Goal: Task Accomplishment & Management: Manage account settings

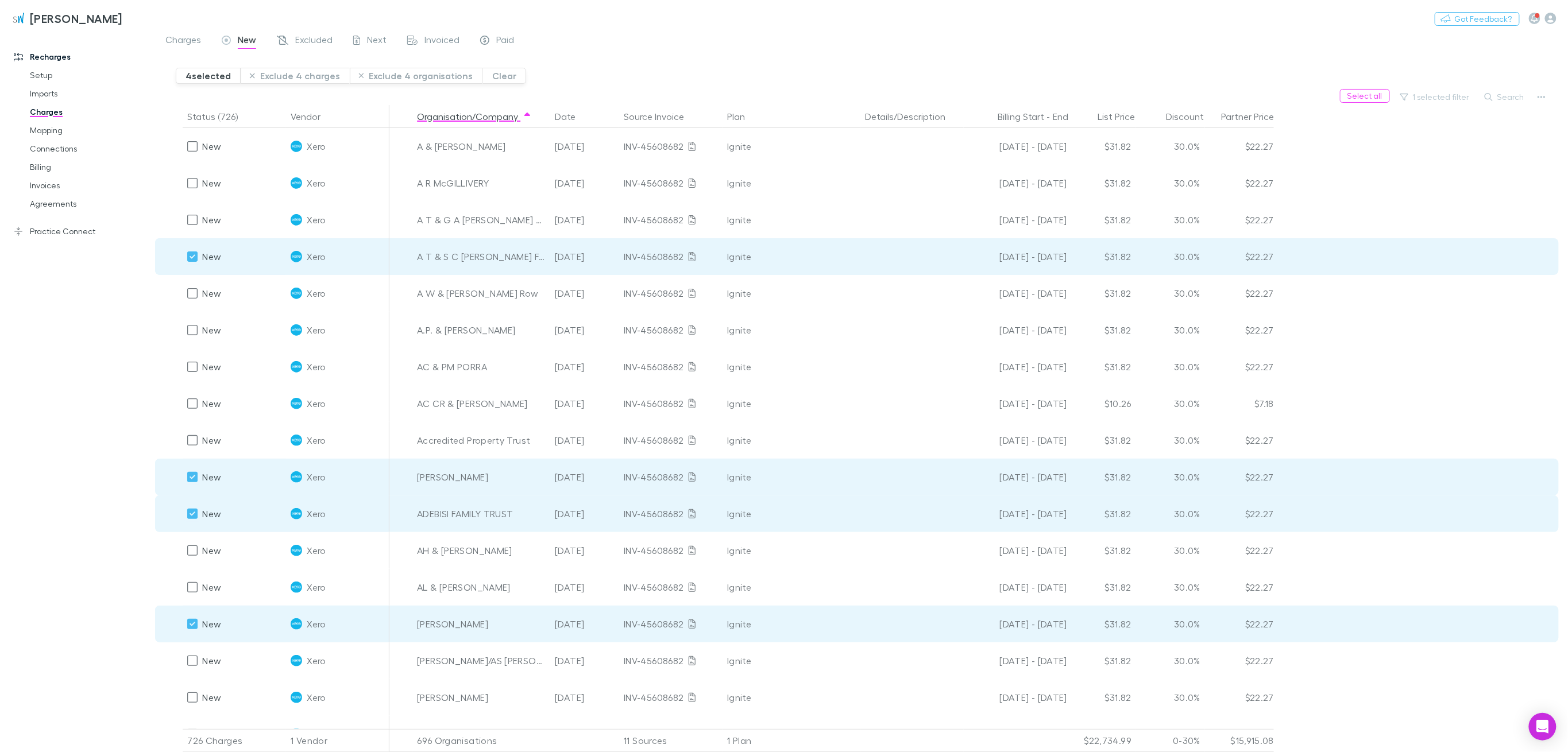
click at [303, 77] on button "Exclude 4 charges" at bounding box center [295, 75] width 109 height 16
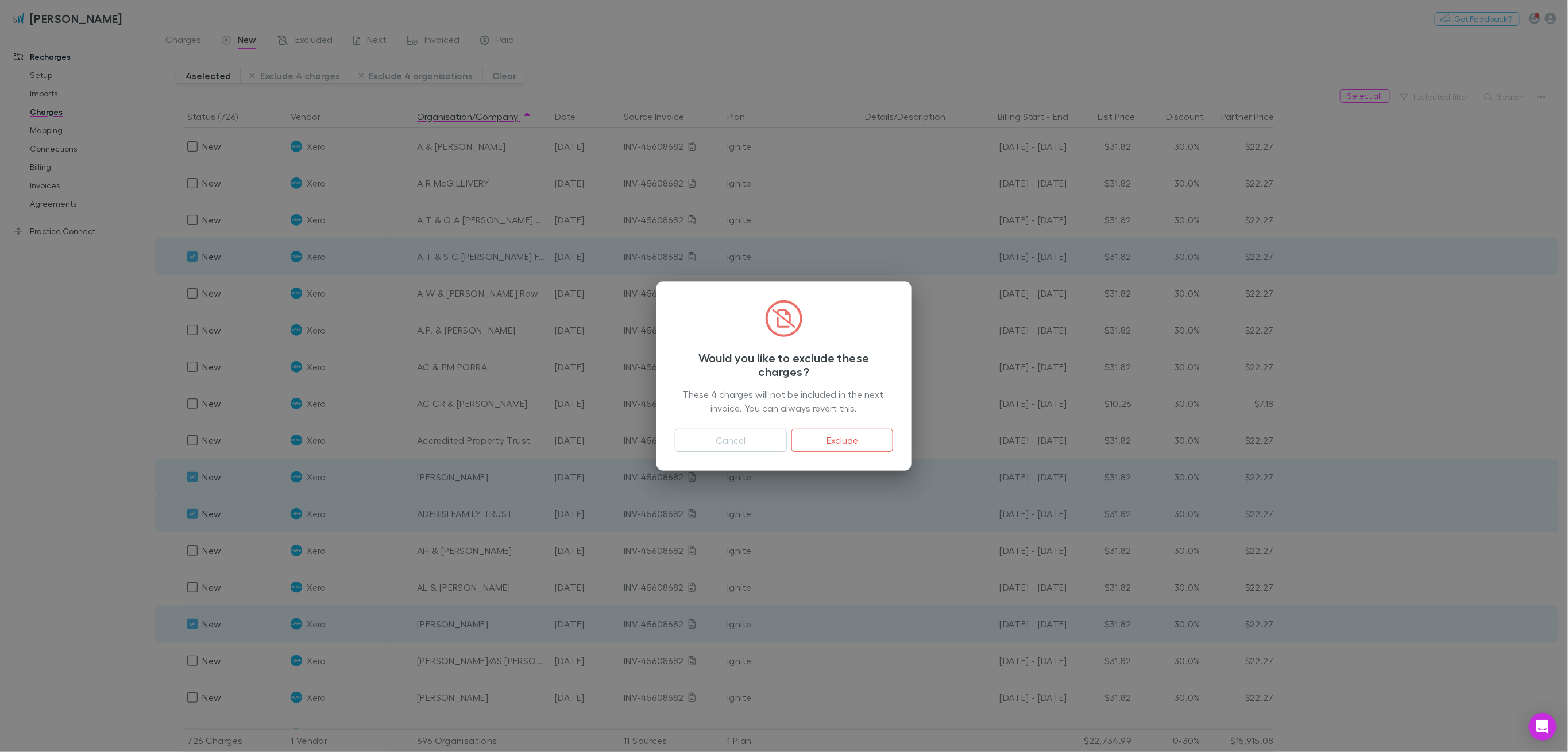
click at [841, 430] on button "Exclude" at bounding box center [842, 441] width 102 height 23
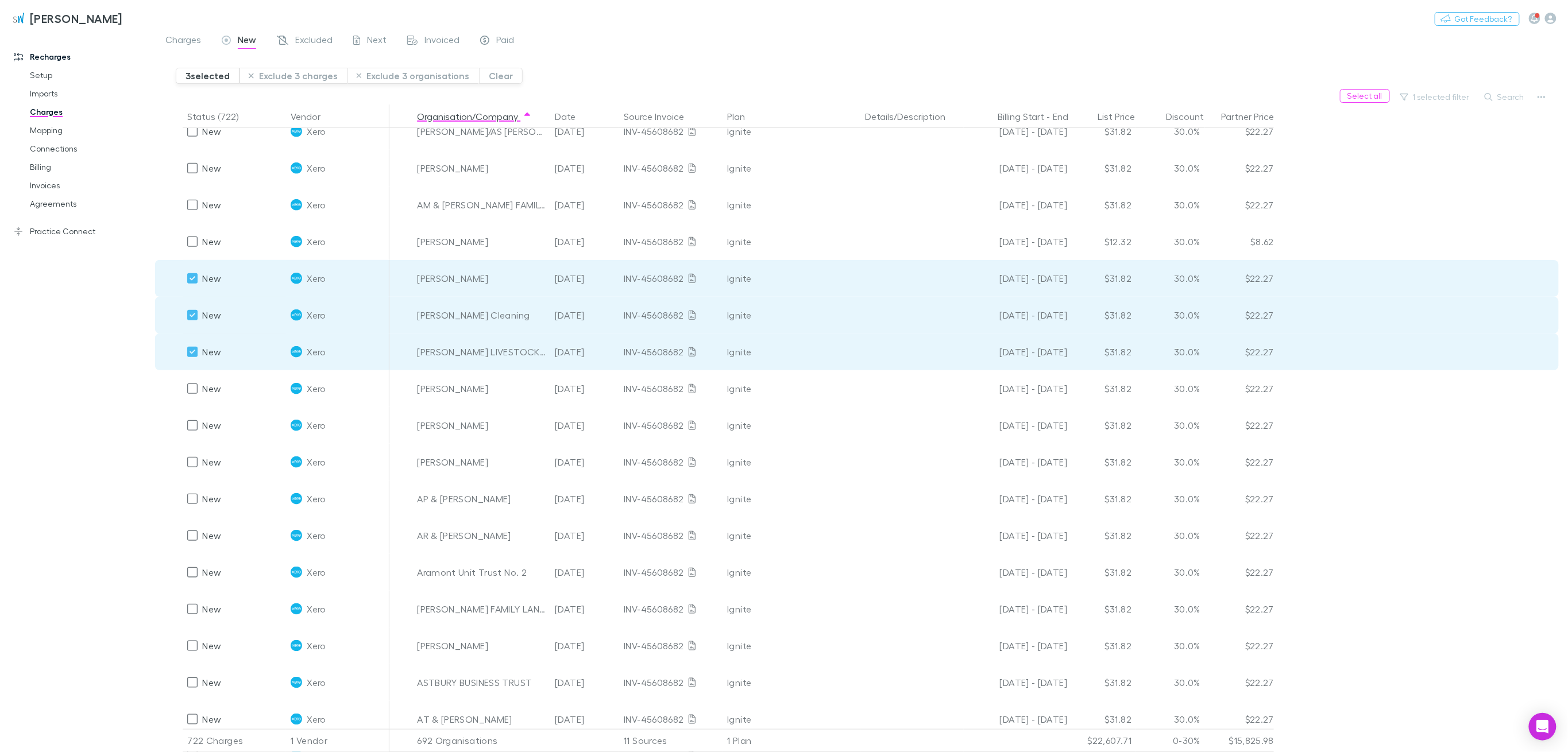
scroll to position [459, 0]
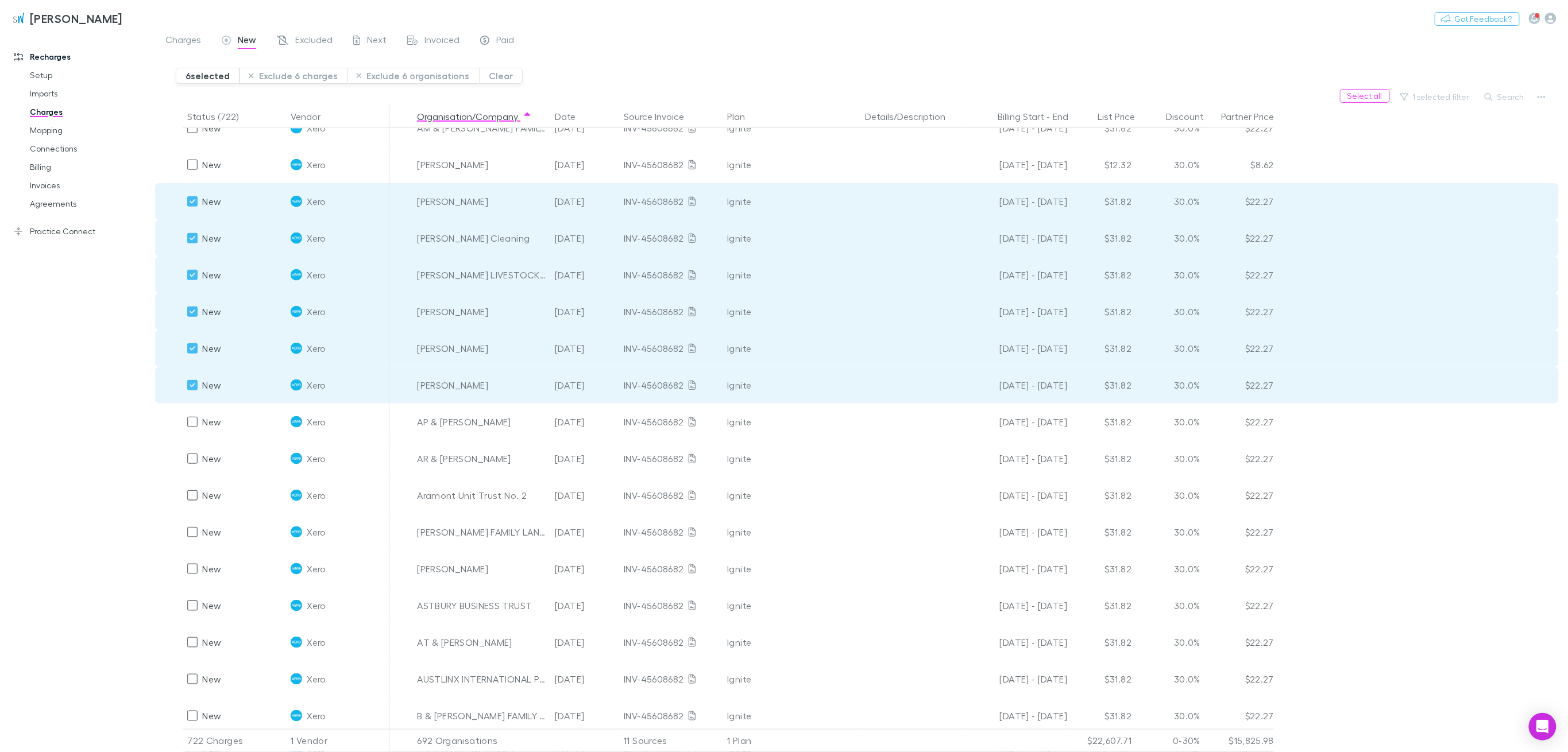
click at [291, 76] on button "Exclude 6 charges" at bounding box center [293, 75] width 108 height 16
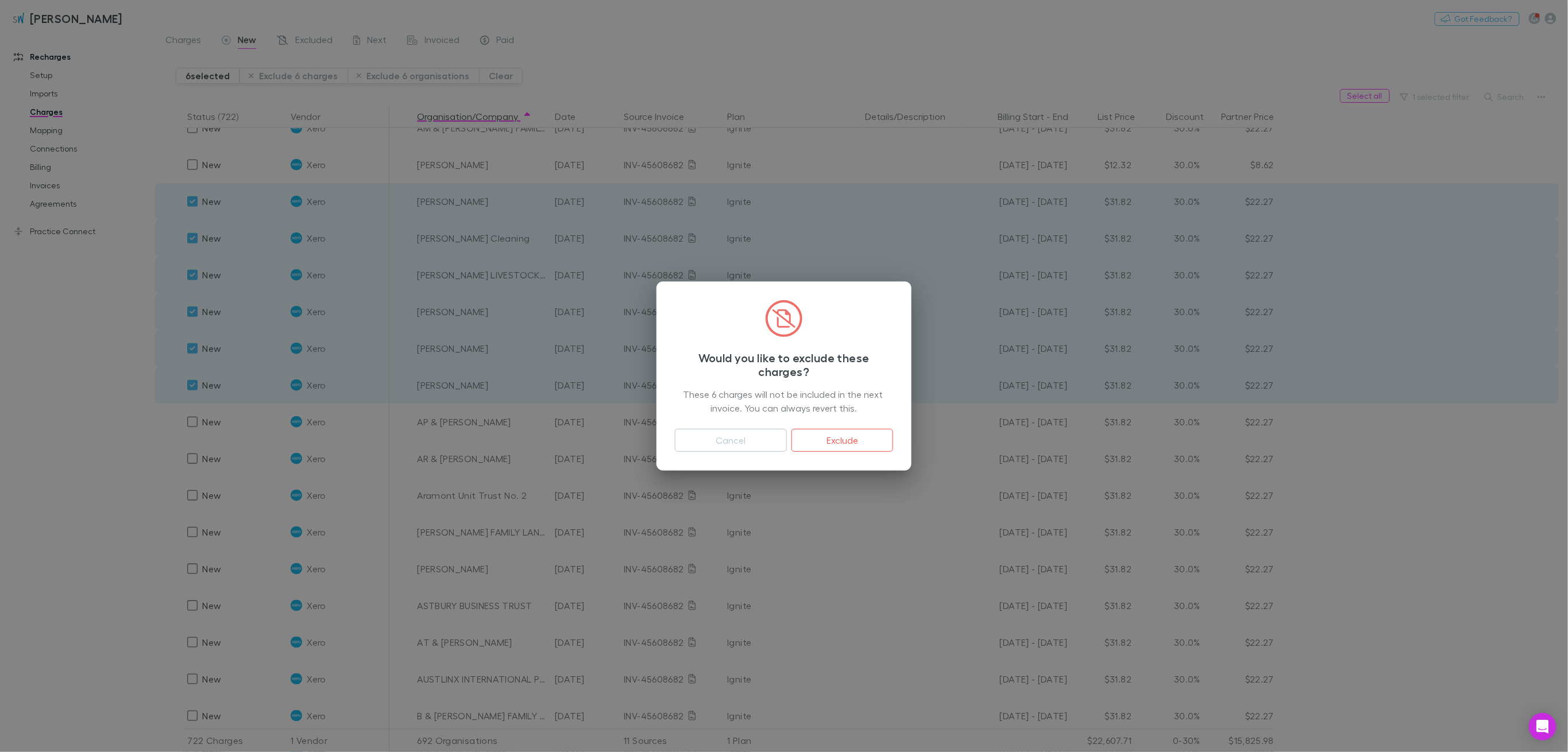
drag, startPoint x: 843, startPoint y: 441, endPoint x: 841, endPoint y: 435, distance: 6.3
click at [843, 441] on button "Exclude" at bounding box center [842, 441] width 102 height 23
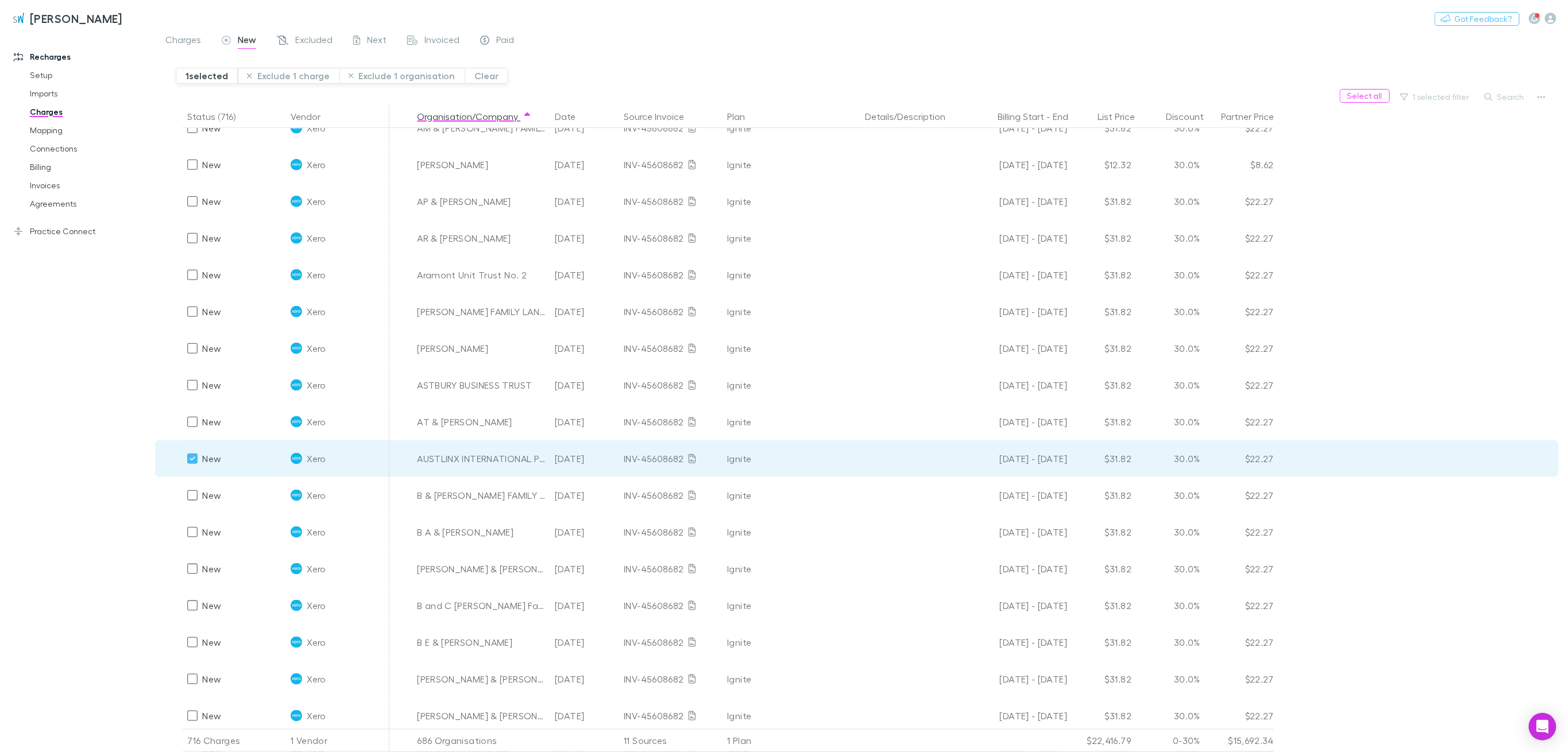
click at [271, 73] on button "Exclude 1 charge" at bounding box center [288, 75] width 102 height 16
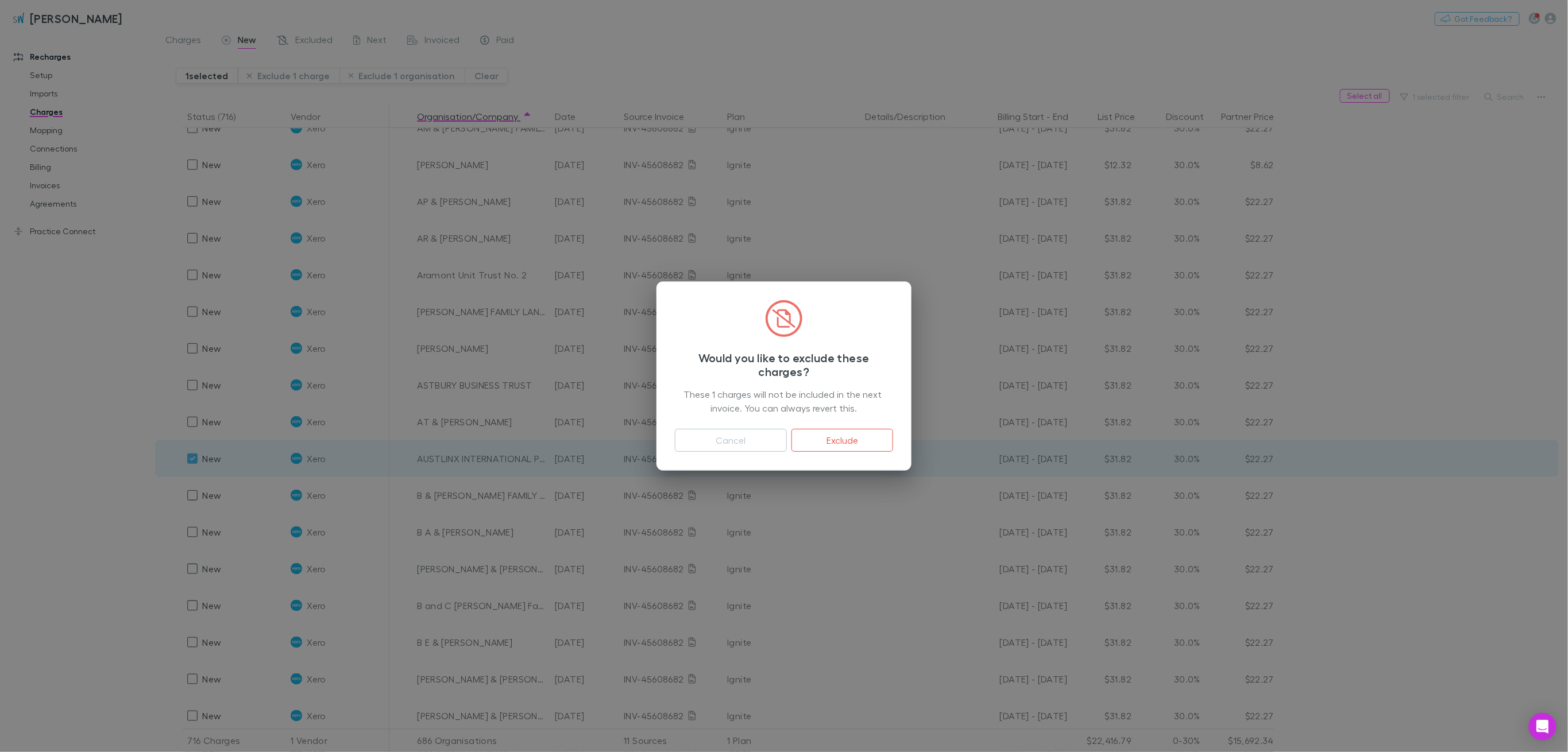
click at [851, 436] on button "Exclude" at bounding box center [842, 441] width 102 height 23
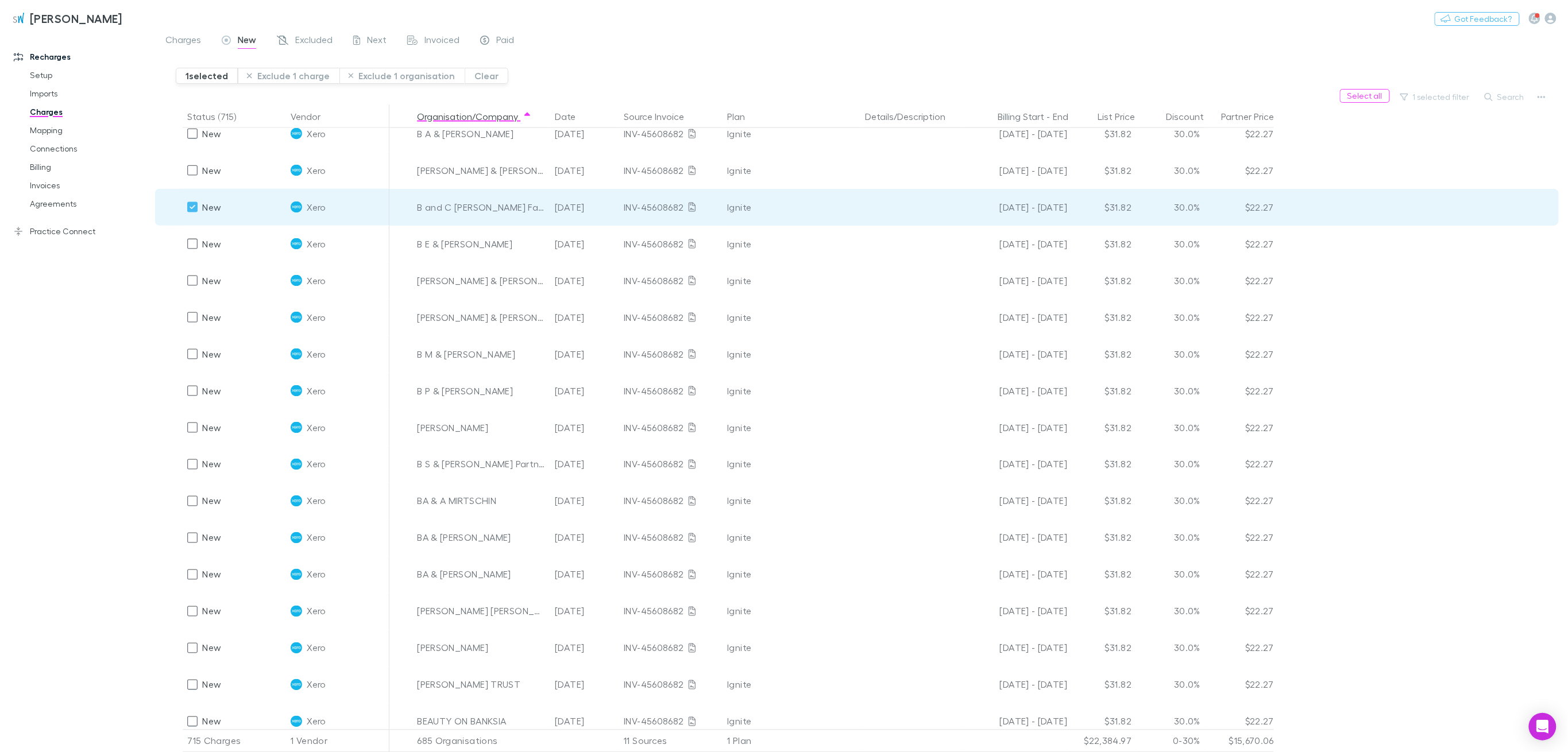
scroll to position [842, 0]
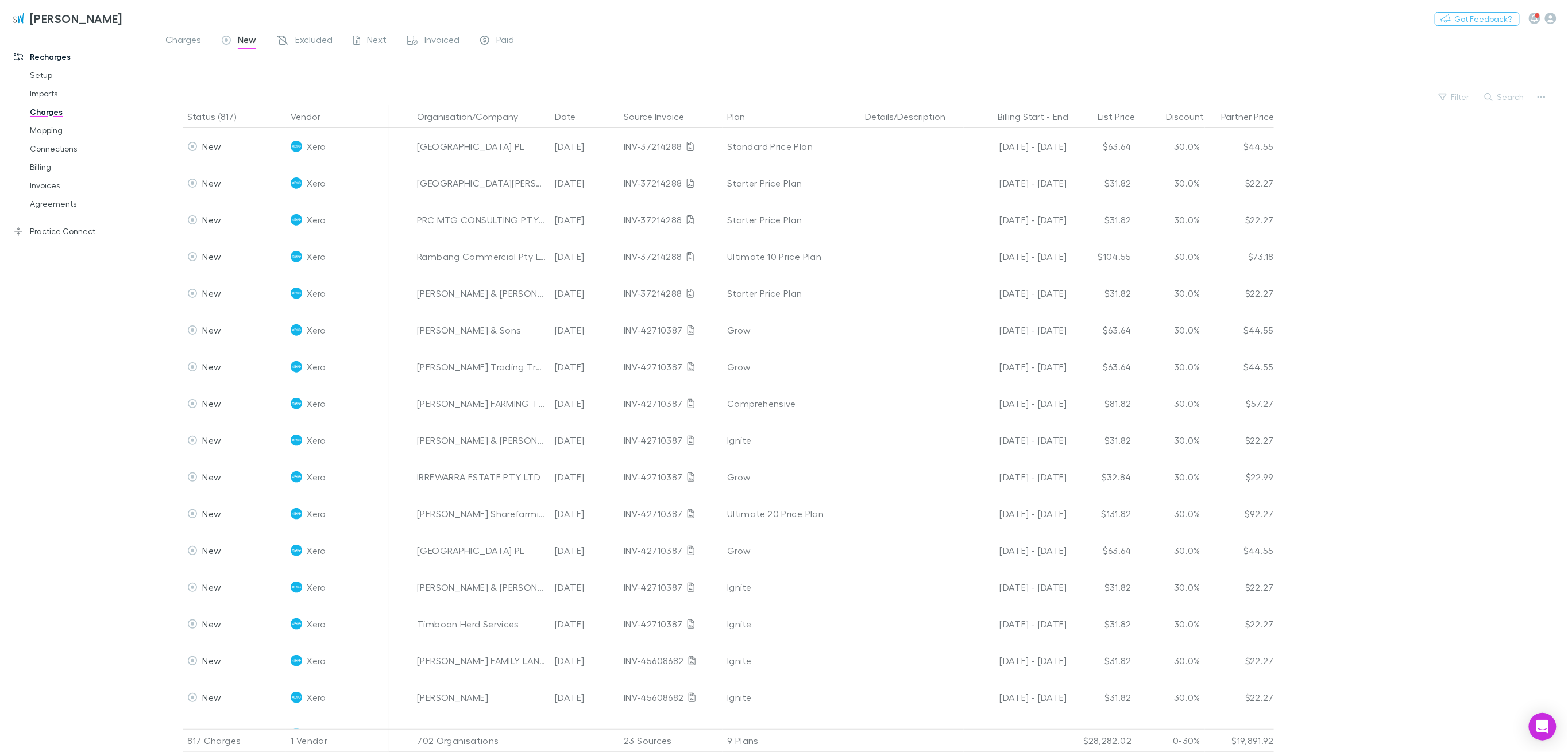
click at [491, 116] on button "Organisation/Company" at bounding box center [474, 116] width 115 height 23
click at [1456, 95] on button "Filter" at bounding box center [1454, 96] width 44 height 14
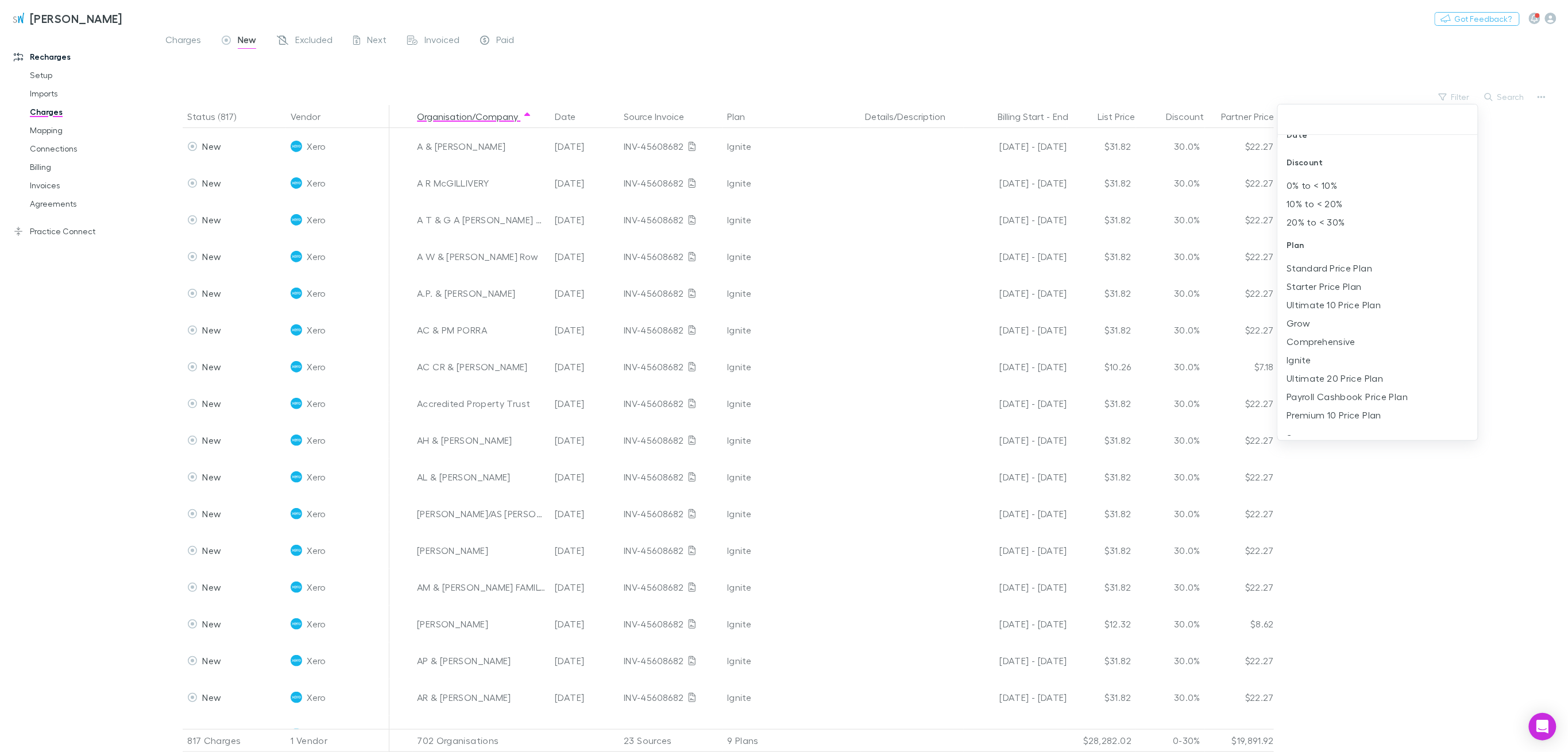
scroll to position [152, 0]
click at [1314, 325] on li "Ignite" at bounding box center [1378, 323] width 200 height 19
click at [1082, 50] on div at bounding box center [784, 376] width 1568 height 752
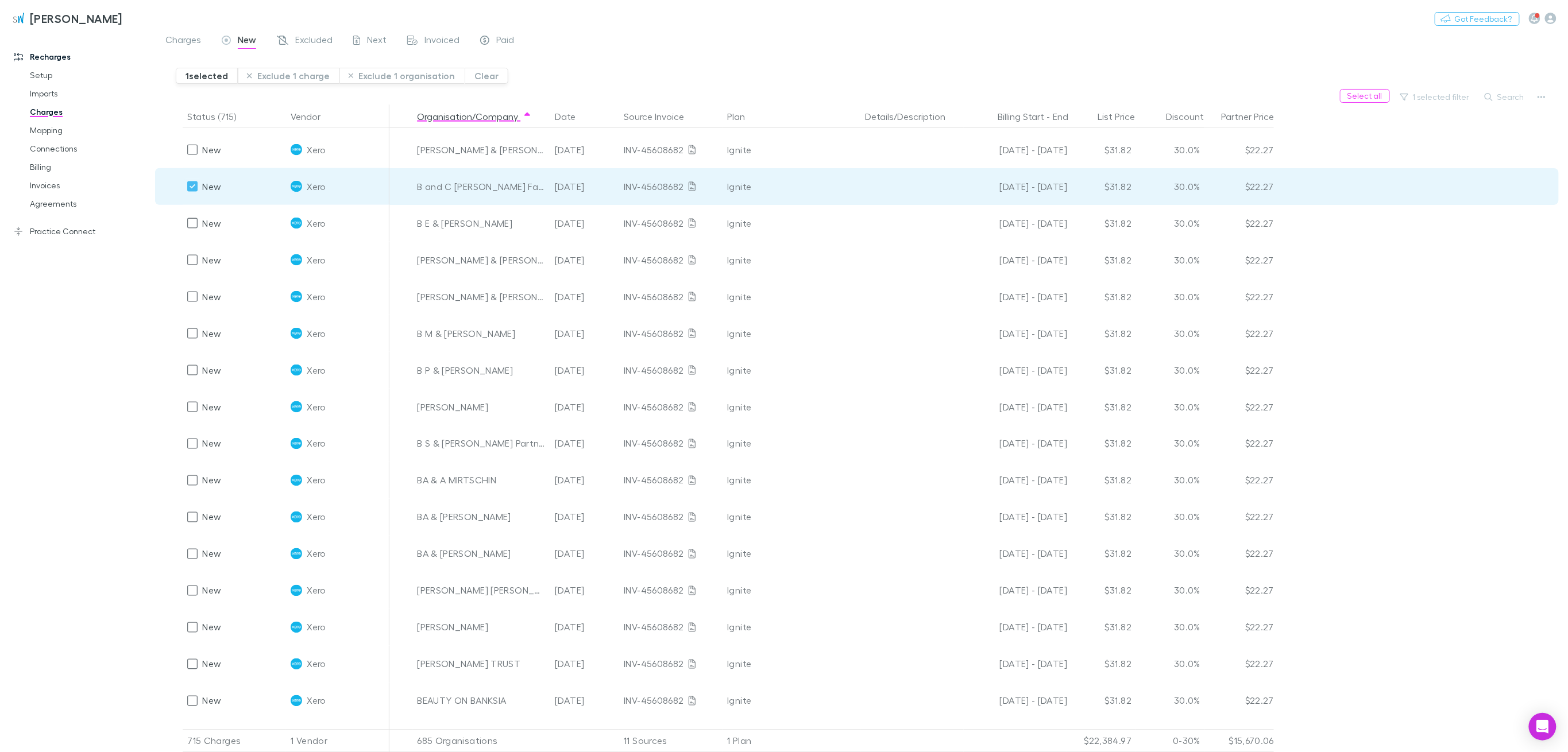
scroll to position [918, 0]
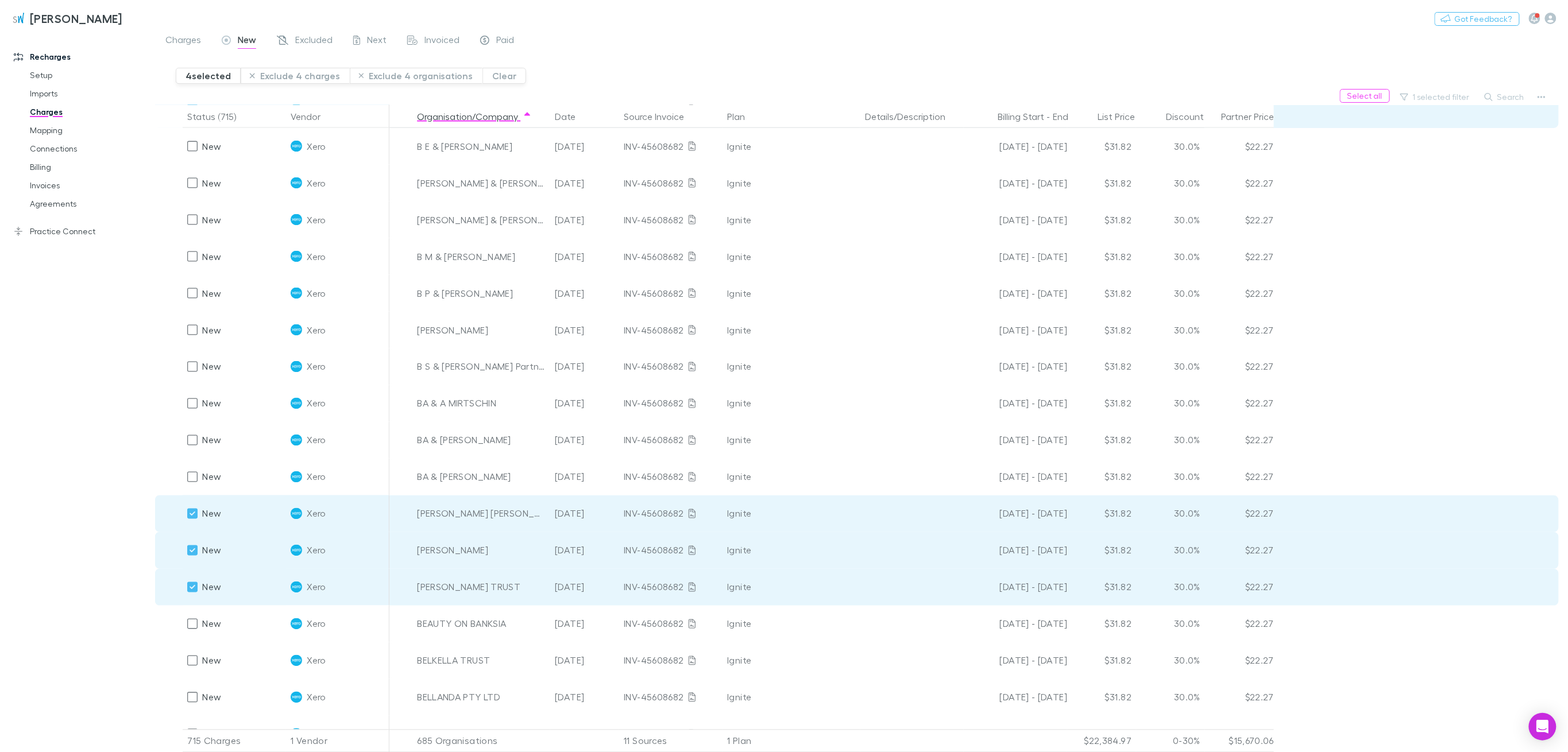
click at [286, 75] on button "Exclude 4 charges" at bounding box center [295, 75] width 109 height 16
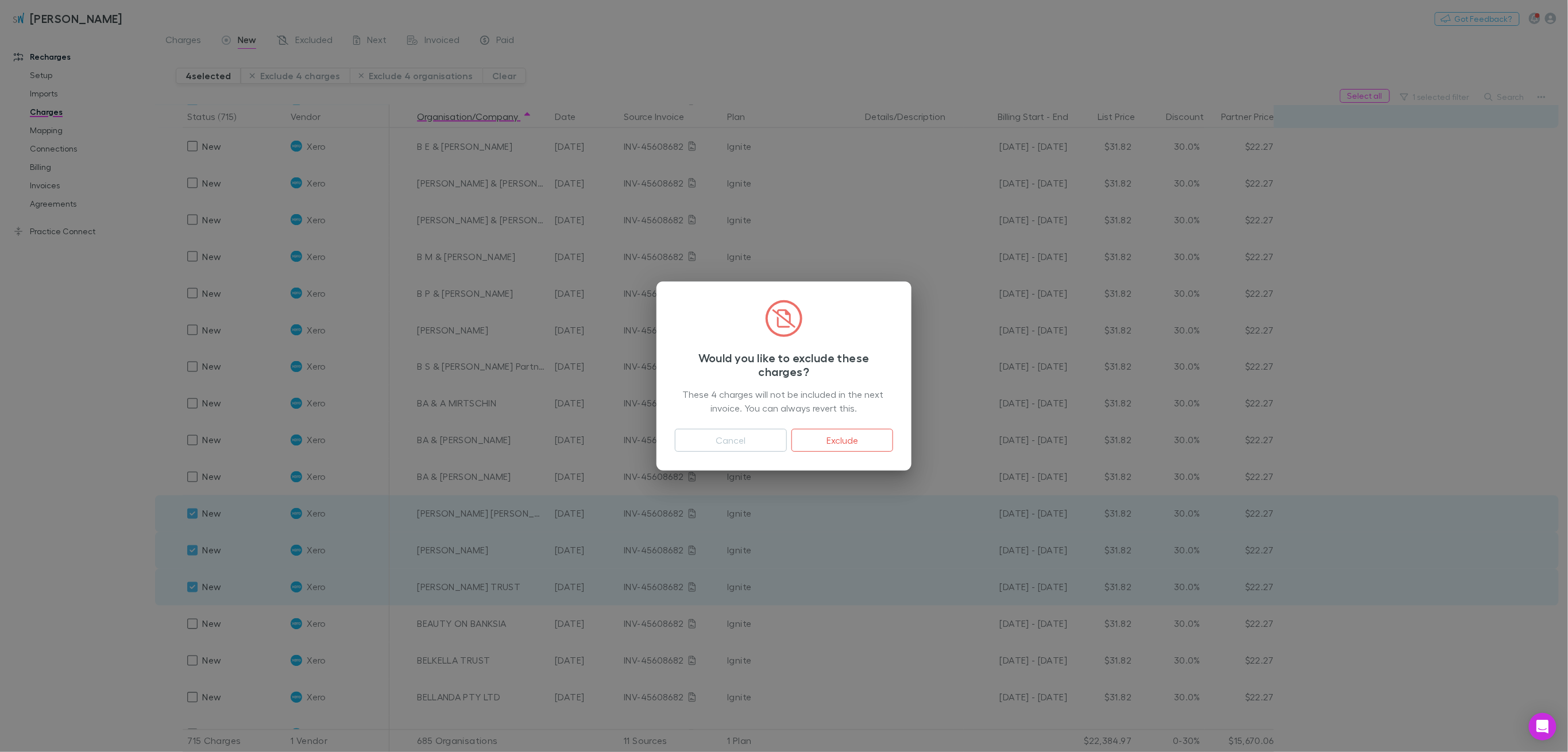
click at [844, 442] on button "Exclude" at bounding box center [842, 441] width 102 height 23
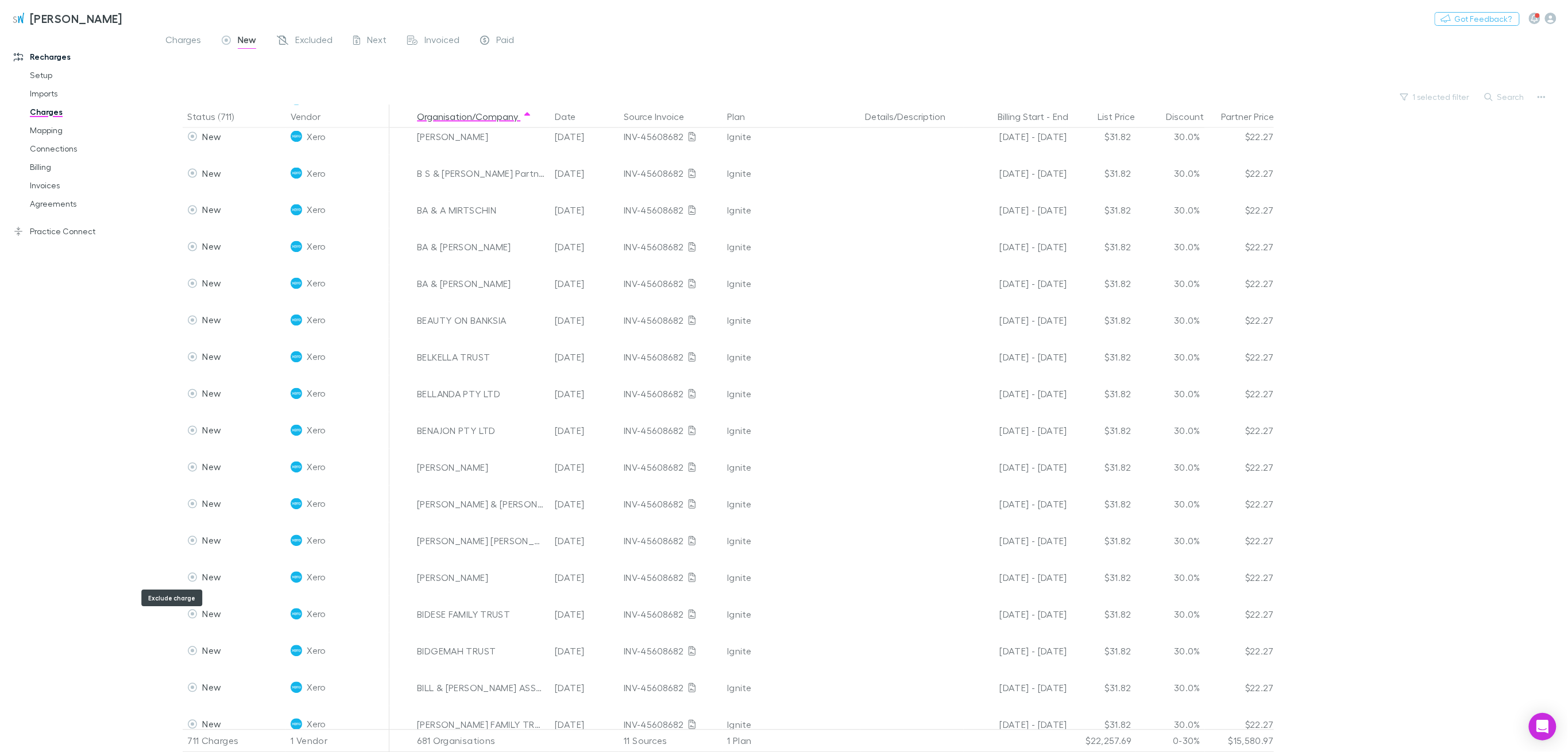
scroll to position [1111, 0]
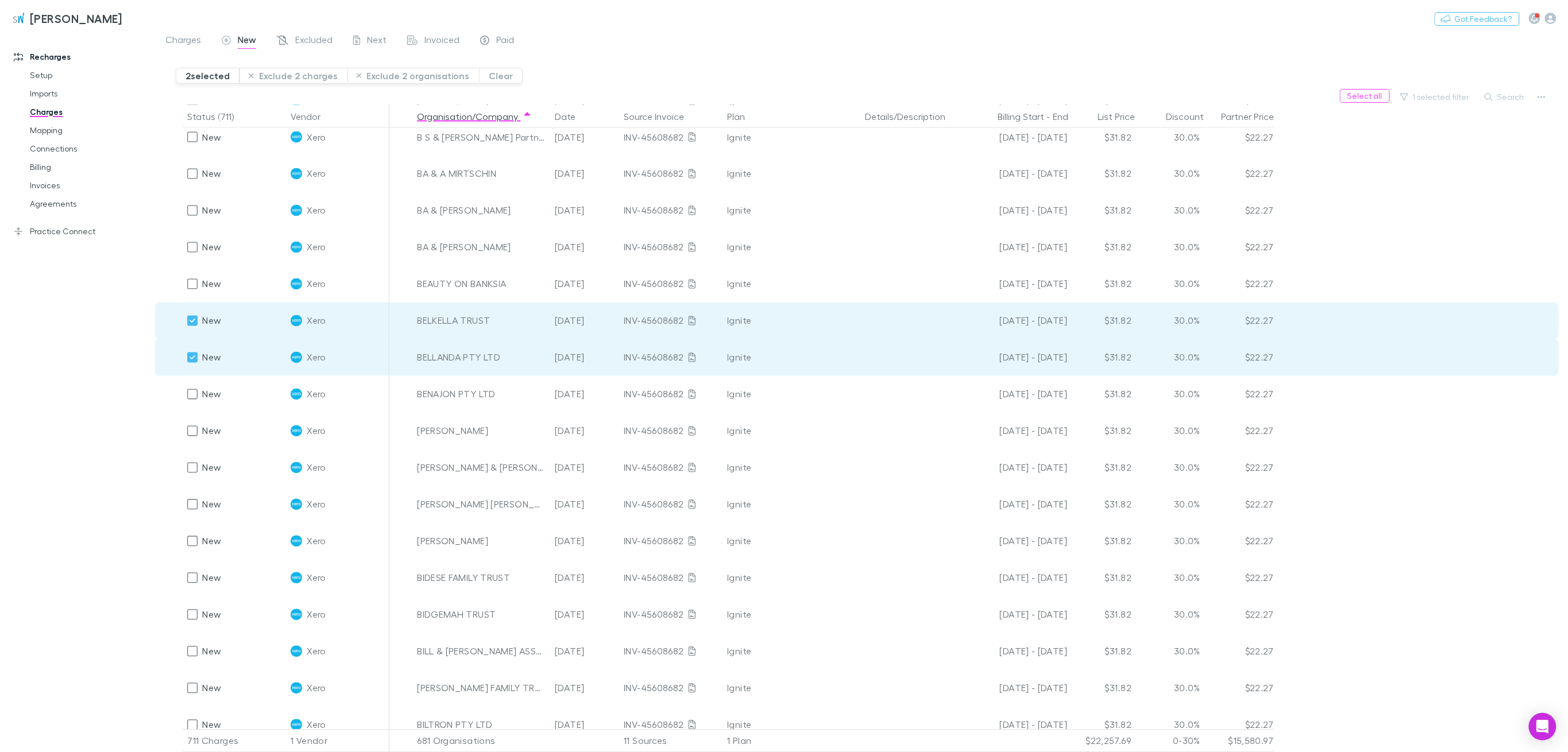
click at [191, 402] on div "New" at bounding box center [204, 394] width 34 height 36
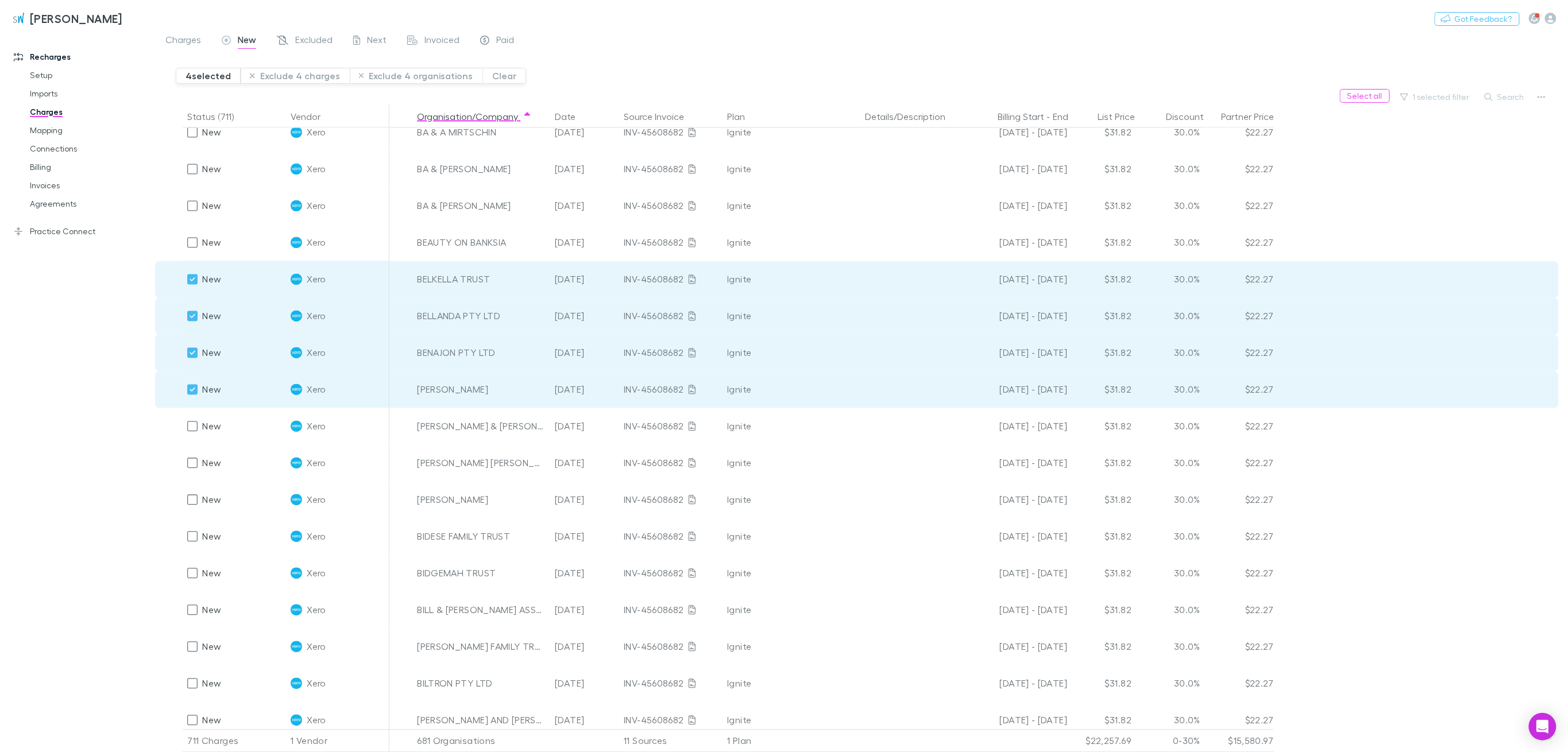
scroll to position [1188, 0]
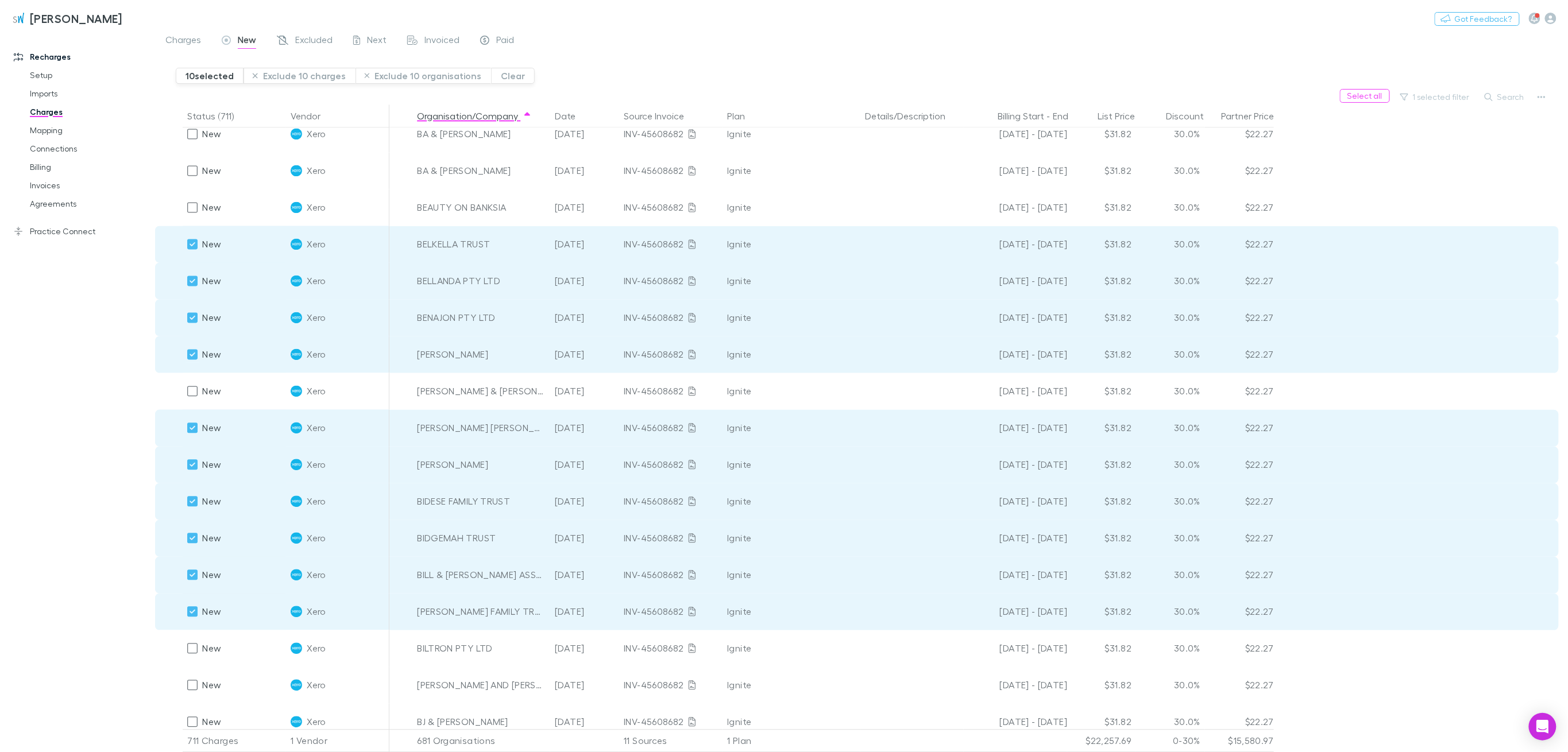
click at [283, 73] on button "Exclude 10 charges" at bounding box center [299, 75] width 112 height 16
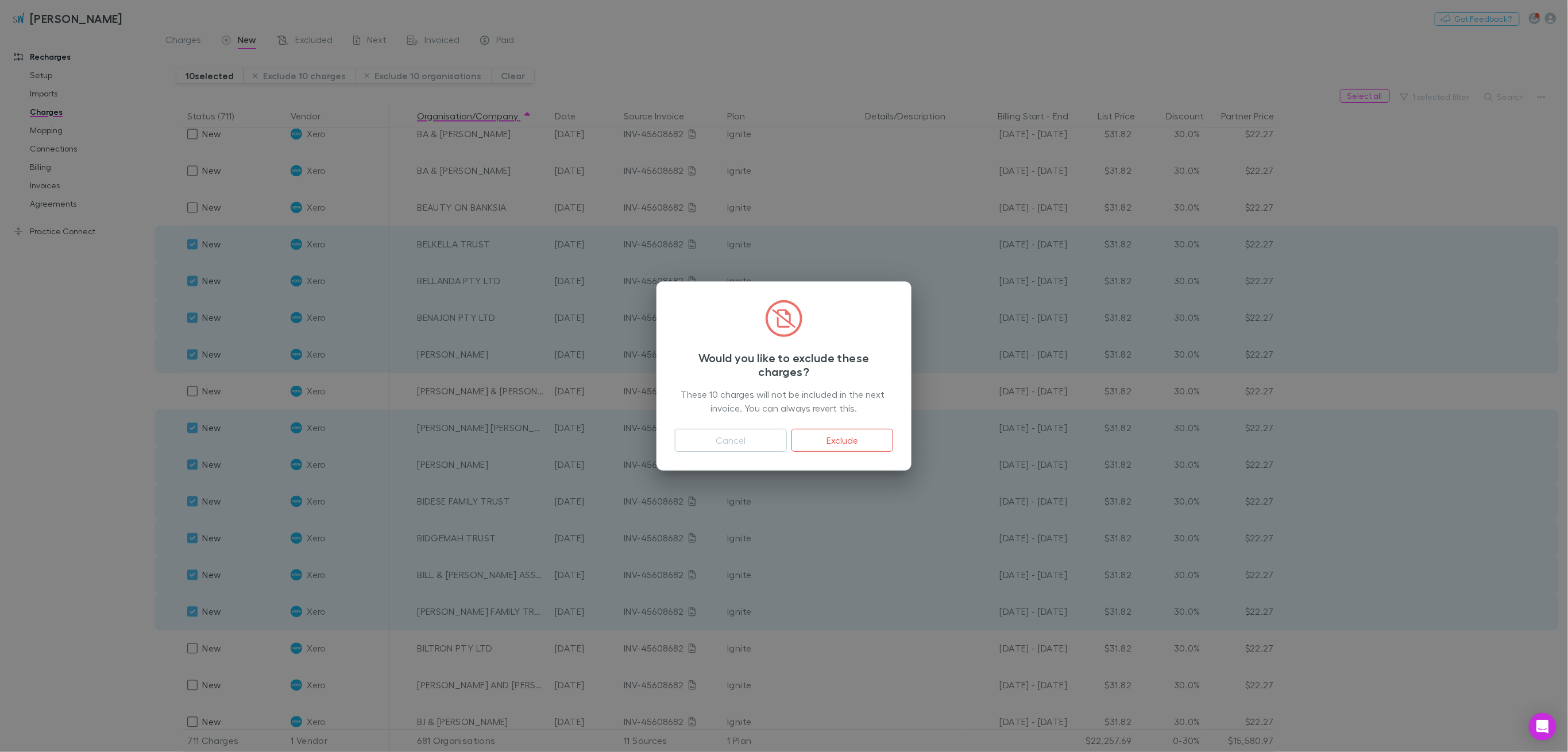
click at [864, 432] on button "Exclude" at bounding box center [842, 441] width 102 height 23
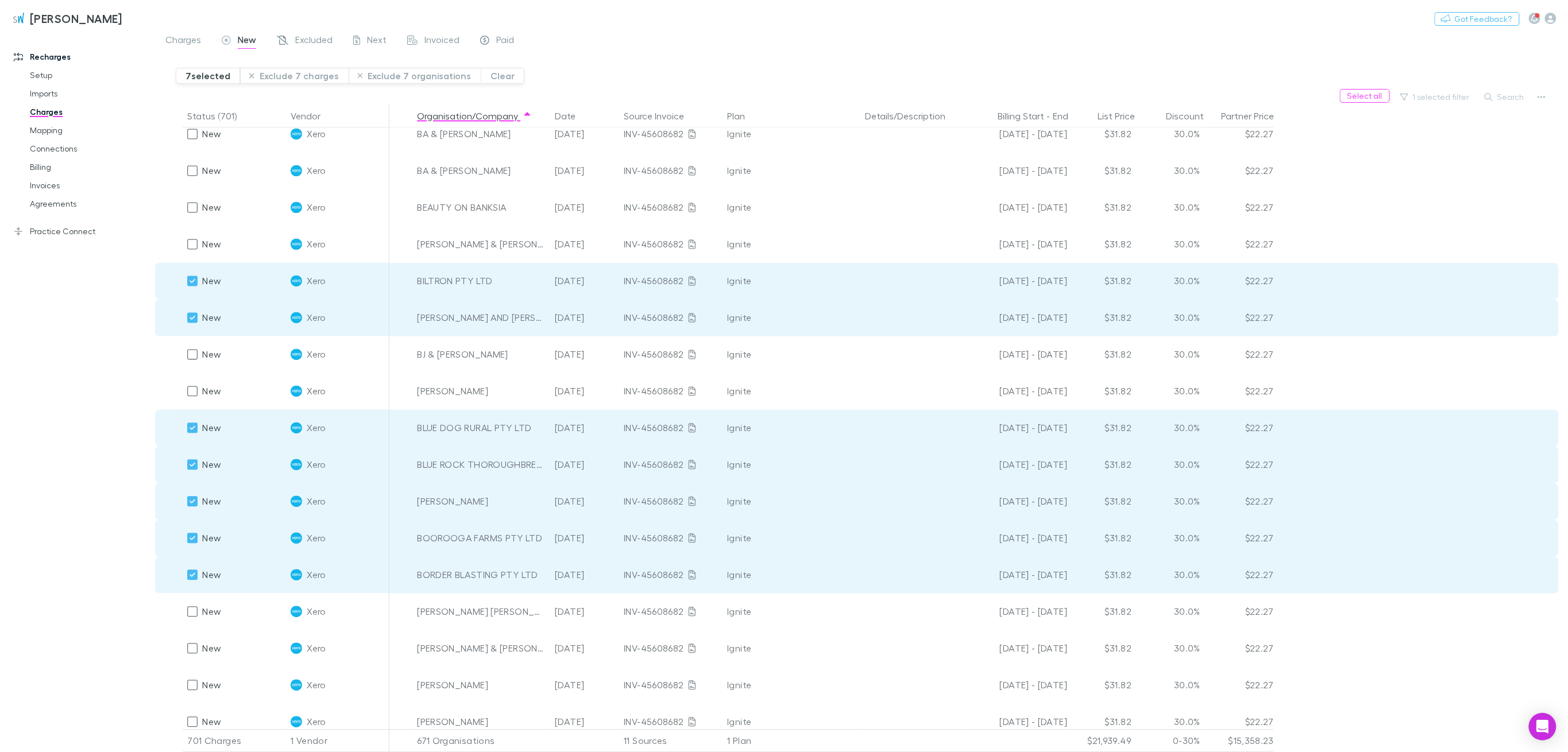
click at [310, 74] on button "Exclude 7 charges" at bounding box center [295, 75] width 109 height 16
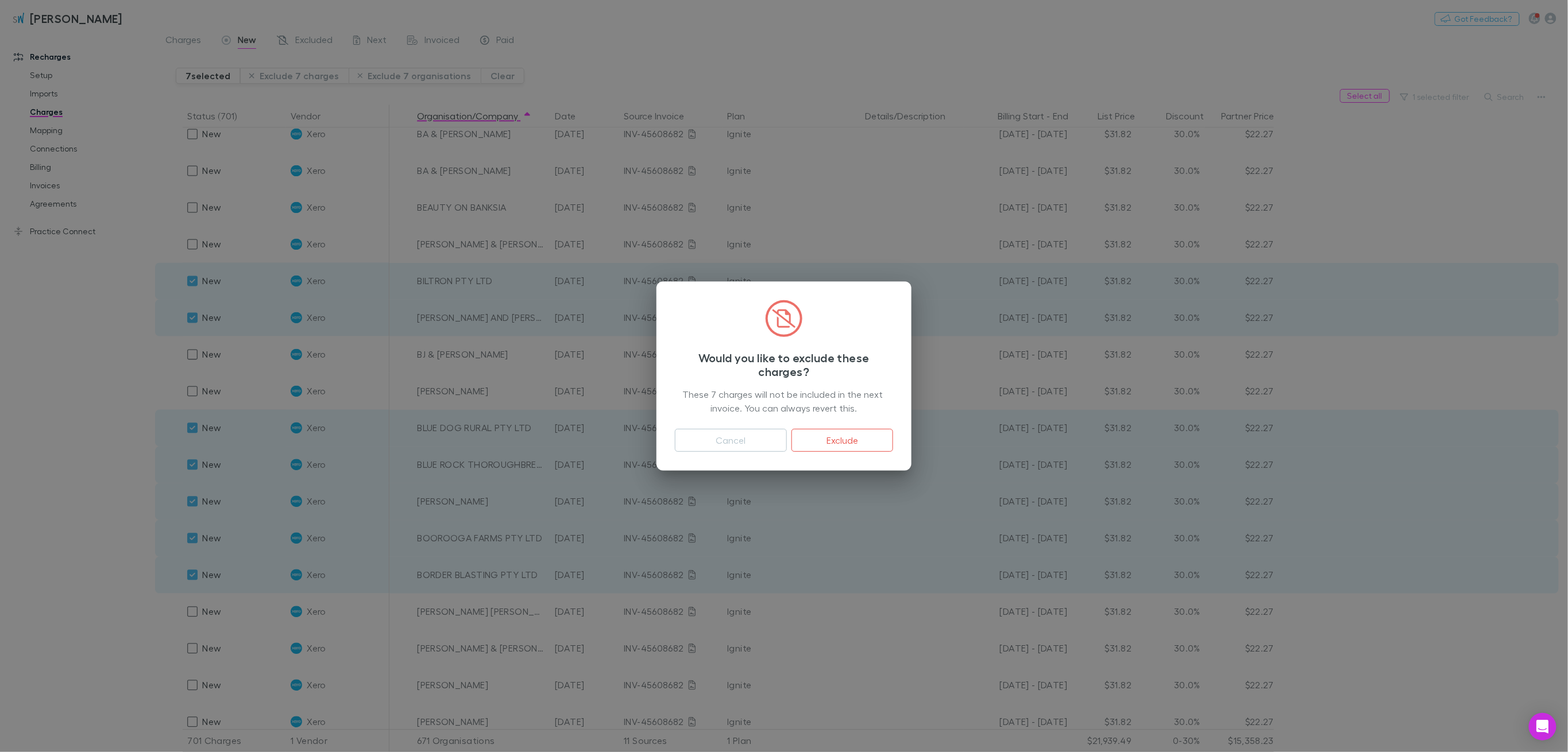
click at [820, 440] on button "Exclude" at bounding box center [842, 441] width 102 height 23
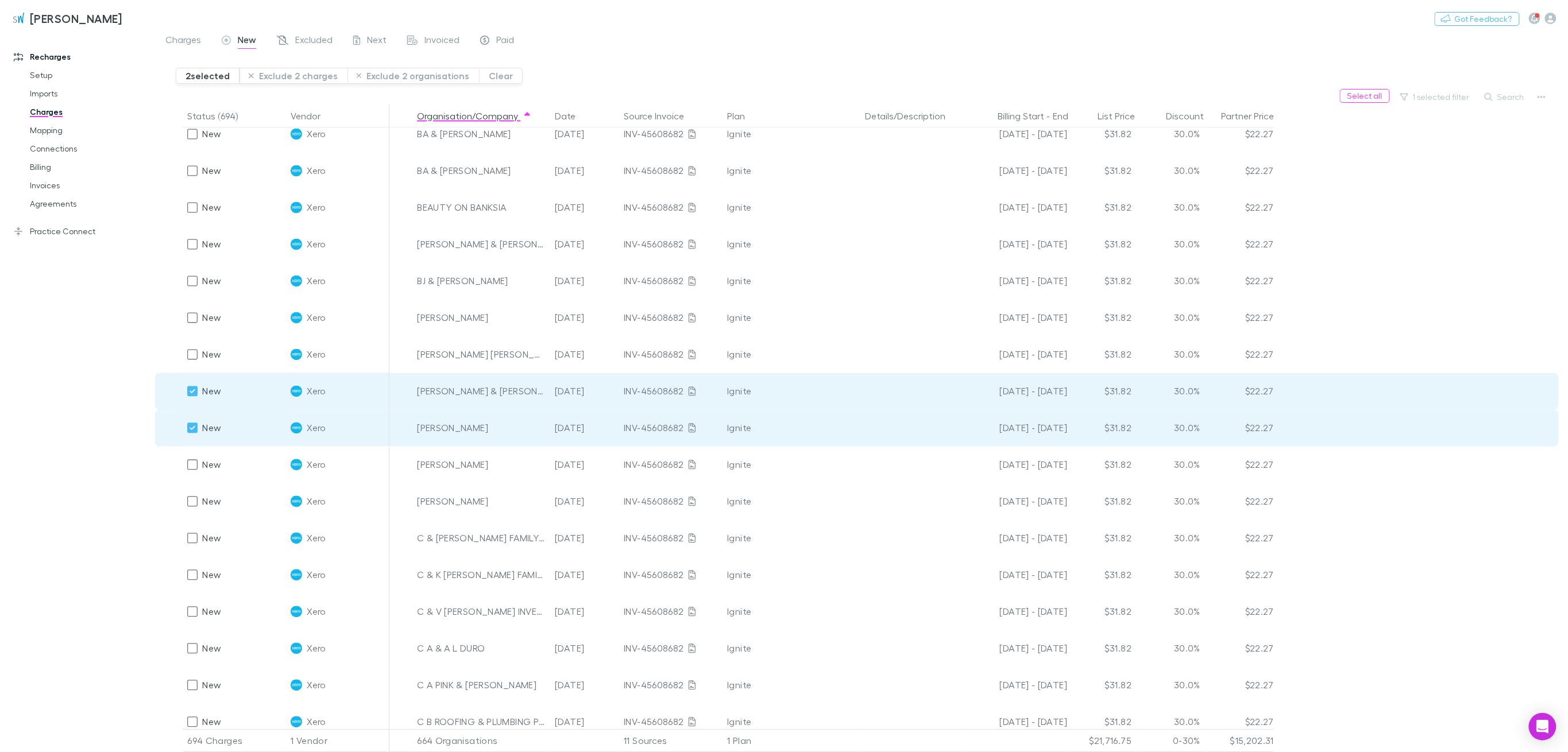
click at [163, 505] on div at bounding box center [168, 501] width 27 height 36
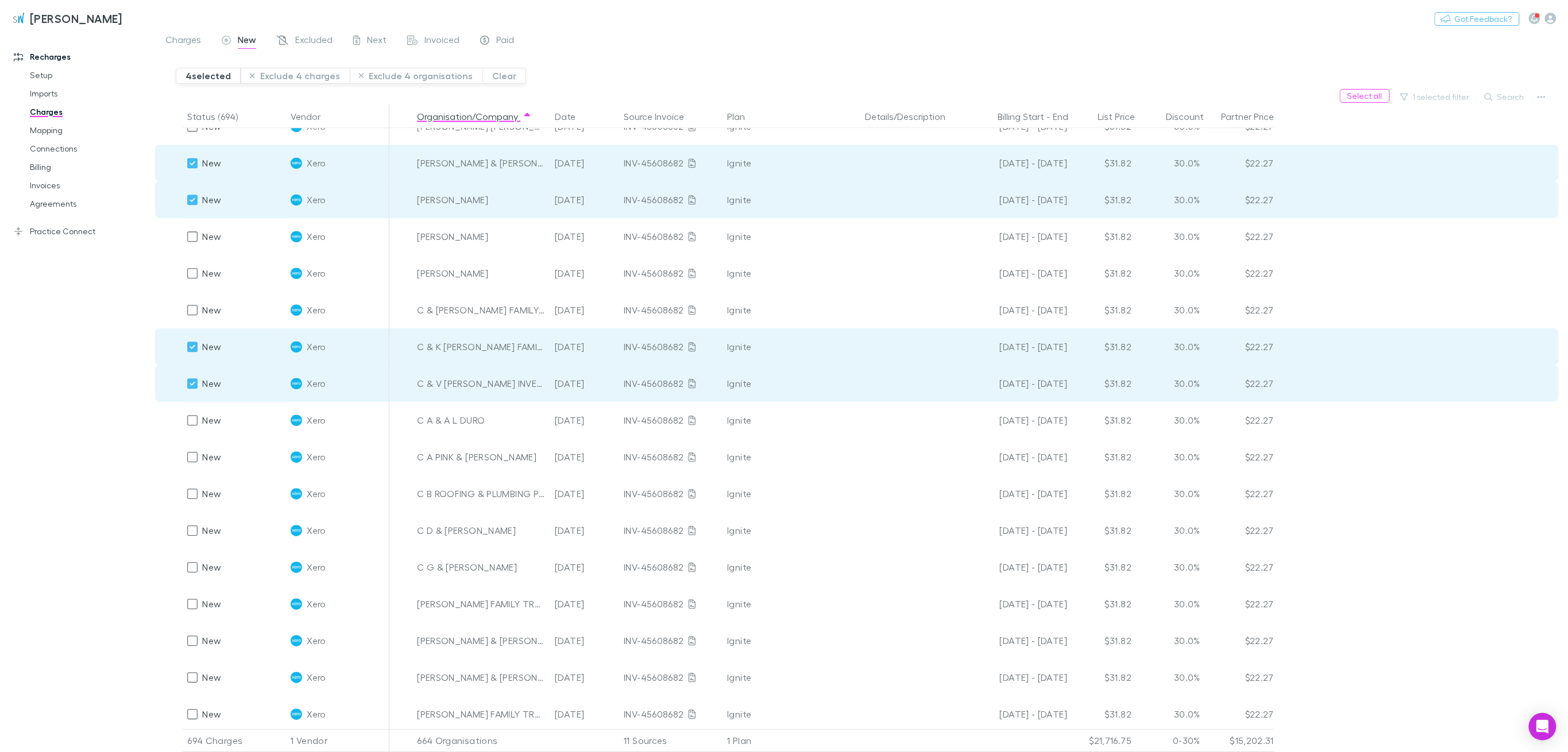
scroll to position [1341, 0]
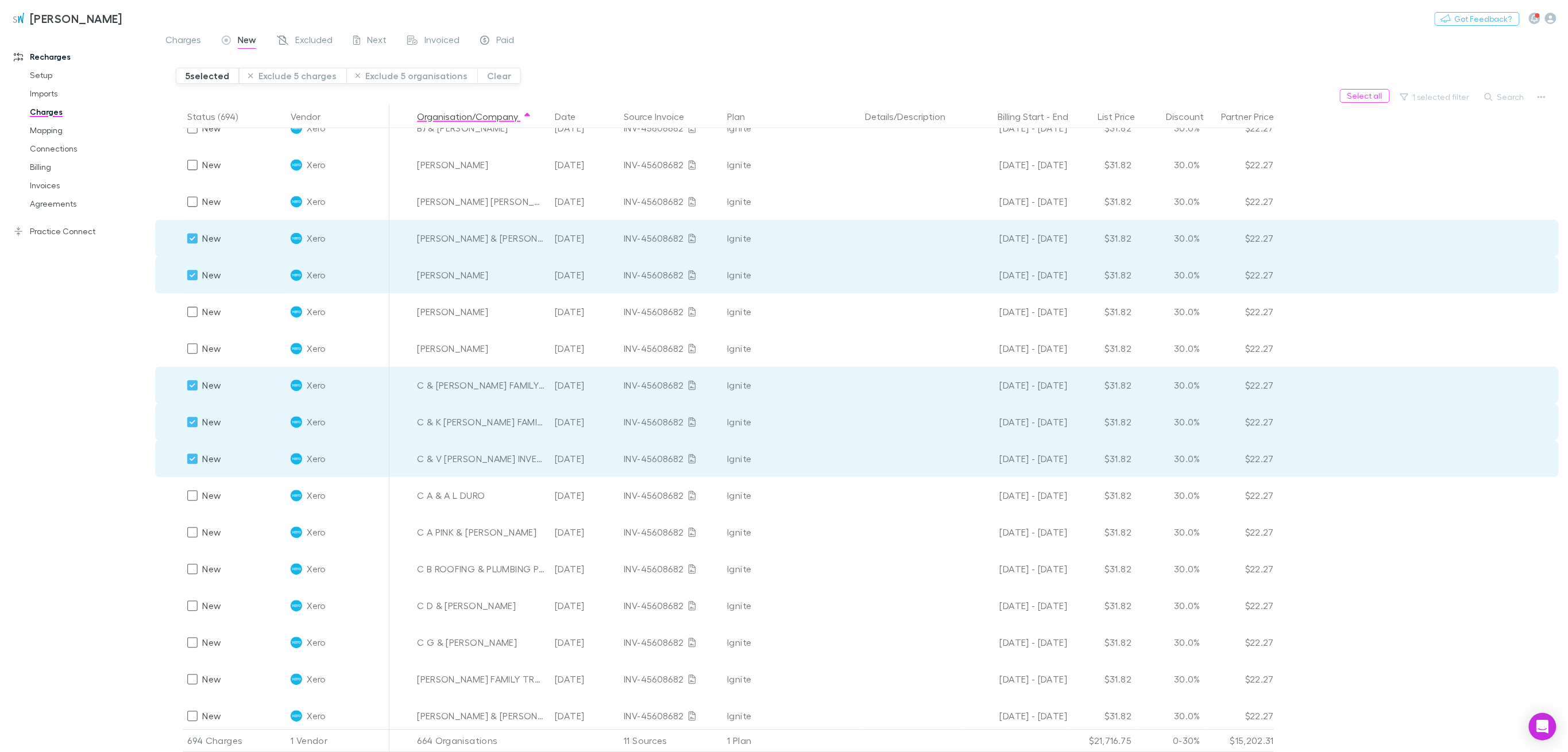
click at [310, 75] on button "Exclude 5 charges" at bounding box center [292, 75] width 108 height 16
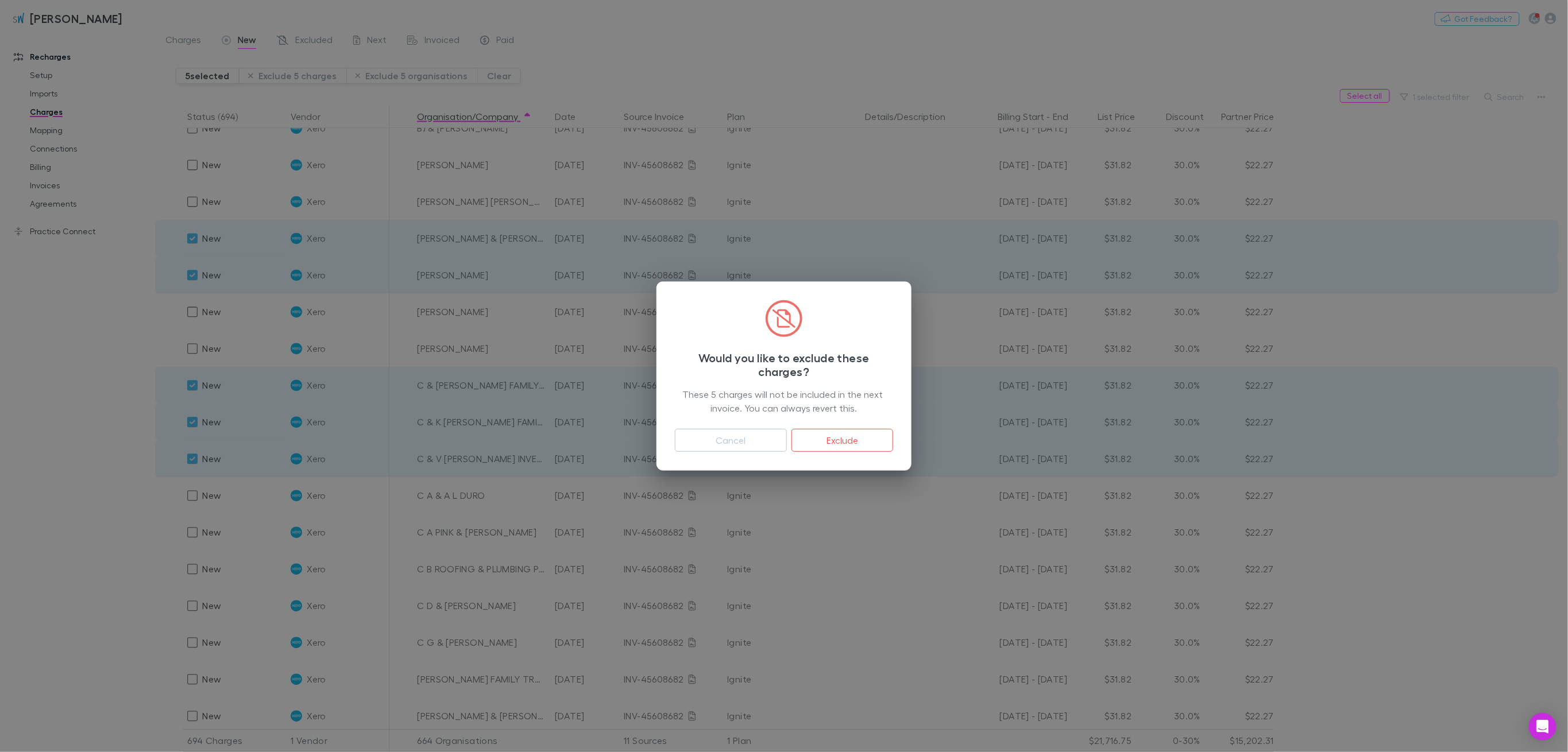
click at [864, 441] on button "Exclude" at bounding box center [842, 441] width 102 height 23
